Goal: Task Accomplishment & Management: Manage account settings

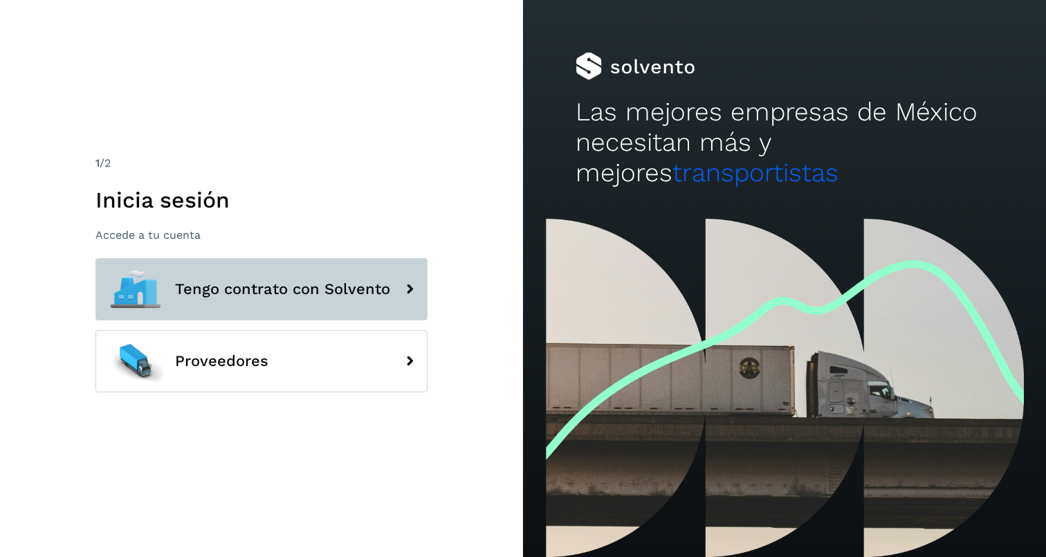
click at [280, 281] on span "Tengo contrato con Solvento" at bounding box center [282, 289] width 215 height 17
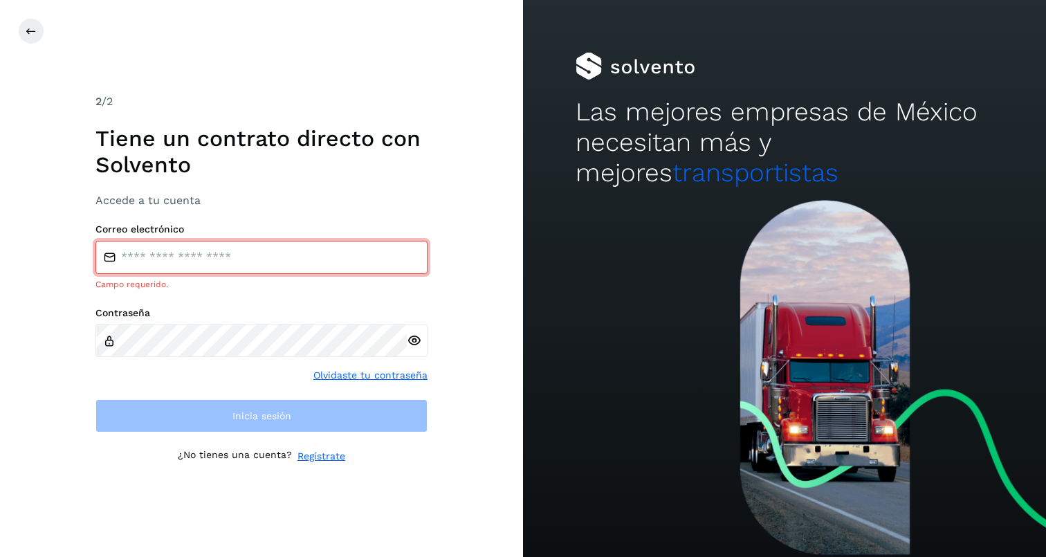
type input "**********"
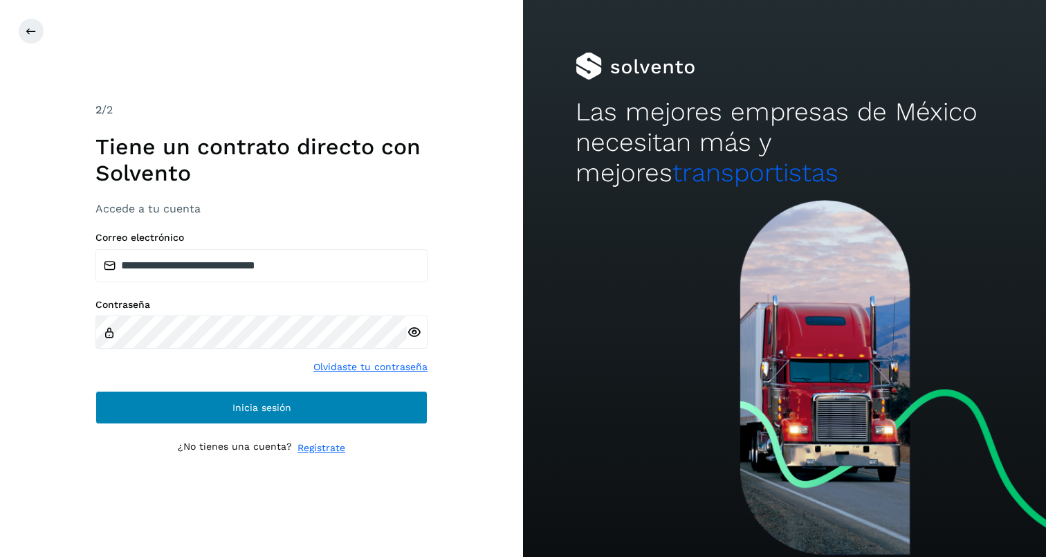
click at [239, 396] on button "Inicia sesión" at bounding box center [261, 407] width 332 height 33
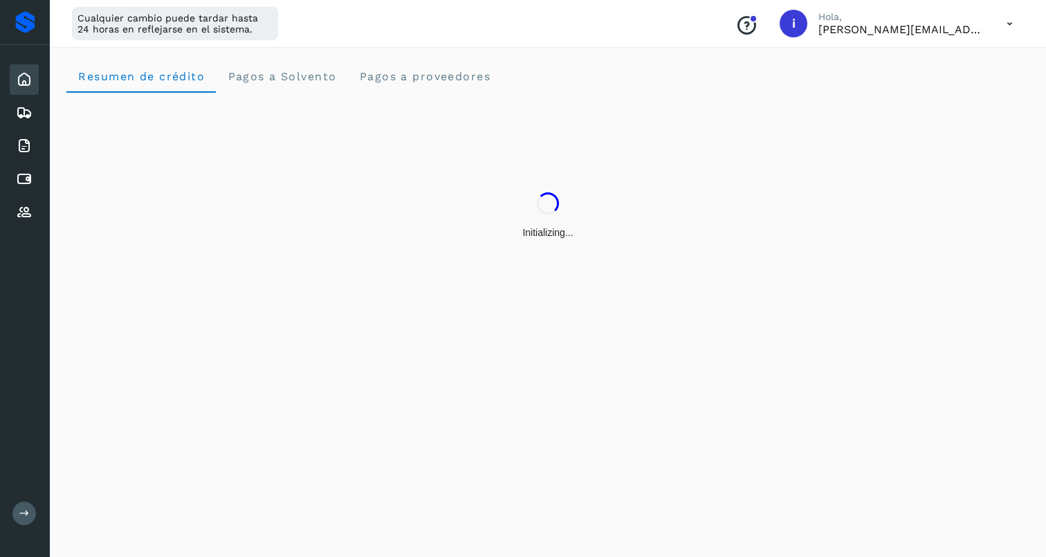
click at [22, 75] on icon at bounding box center [24, 79] width 17 height 17
click at [30, 100] on div "Embarques" at bounding box center [24, 113] width 29 height 30
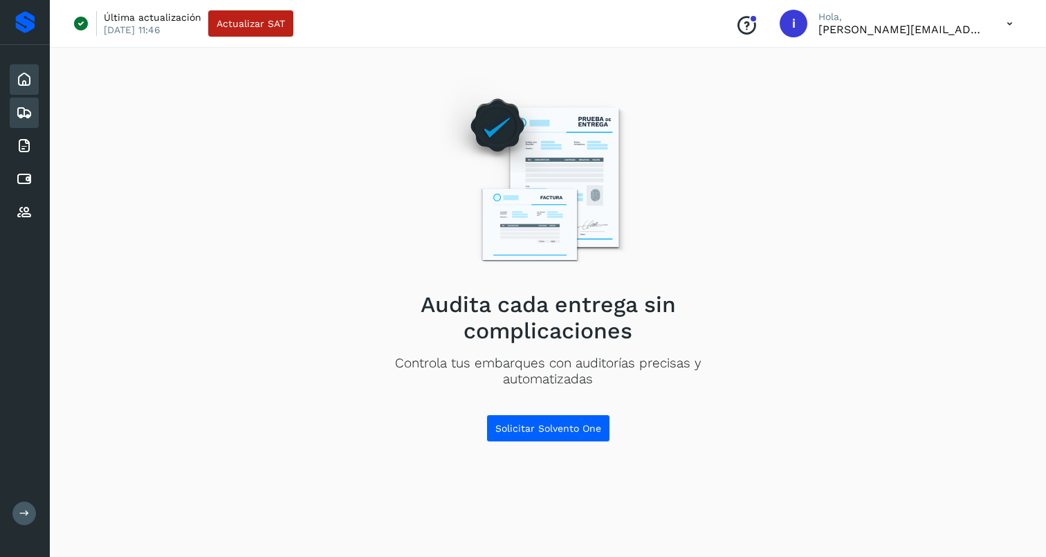
click at [19, 80] on icon at bounding box center [24, 79] width 17 height 17
